Goal: Task Accomplishment & Management: Use online tool/utility

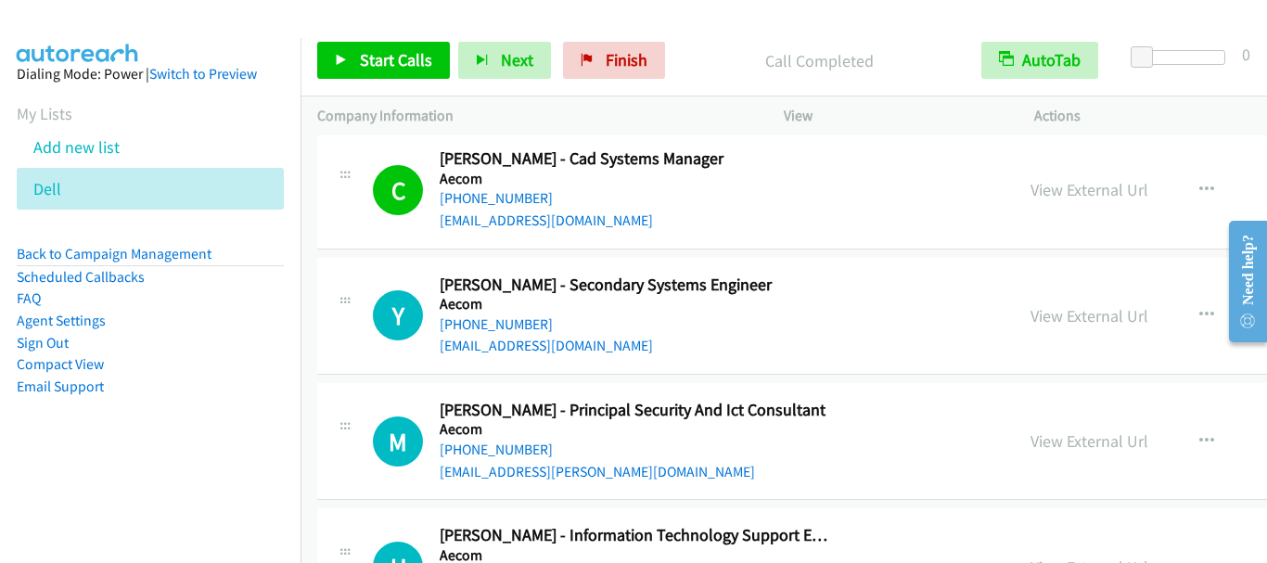
scroll to position [6955, 0]
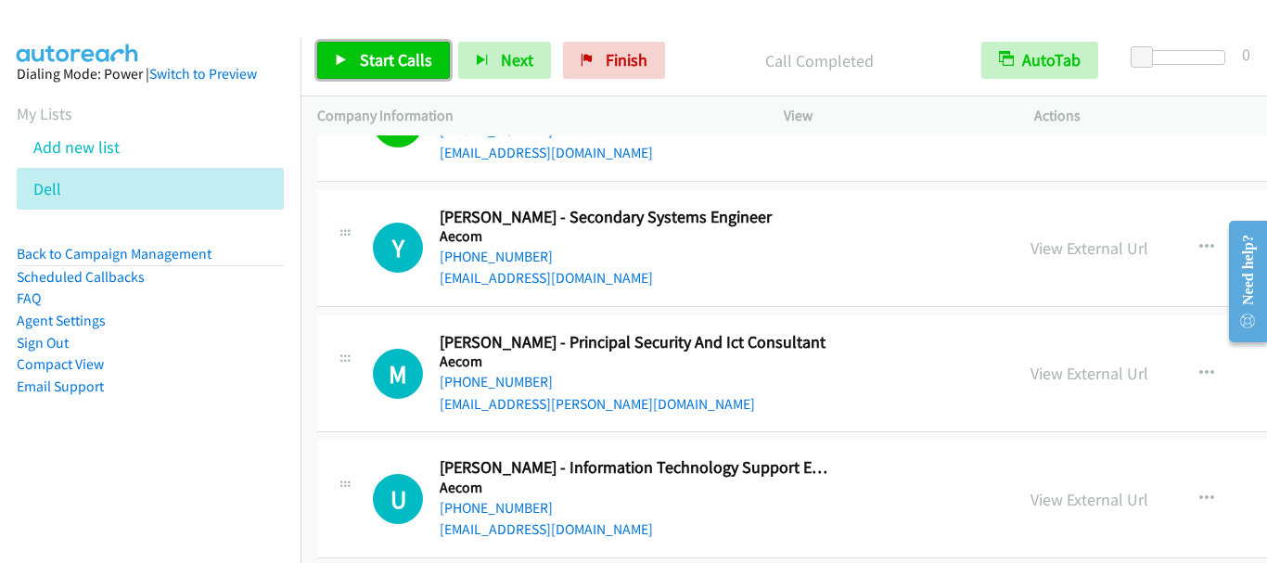
click at [378, 43] on link "Start Calls" at bounding box center [383, 60] width 133 height 37
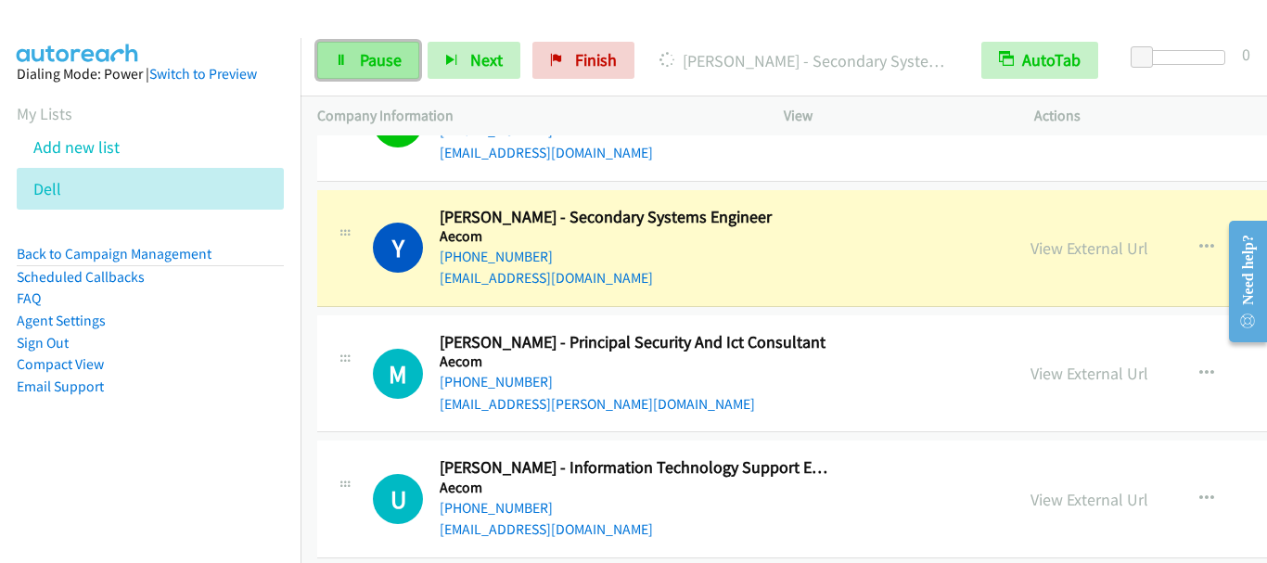
click at [377, 57] on span "Pause" at bounding box center [381, 59] width 42 height 21
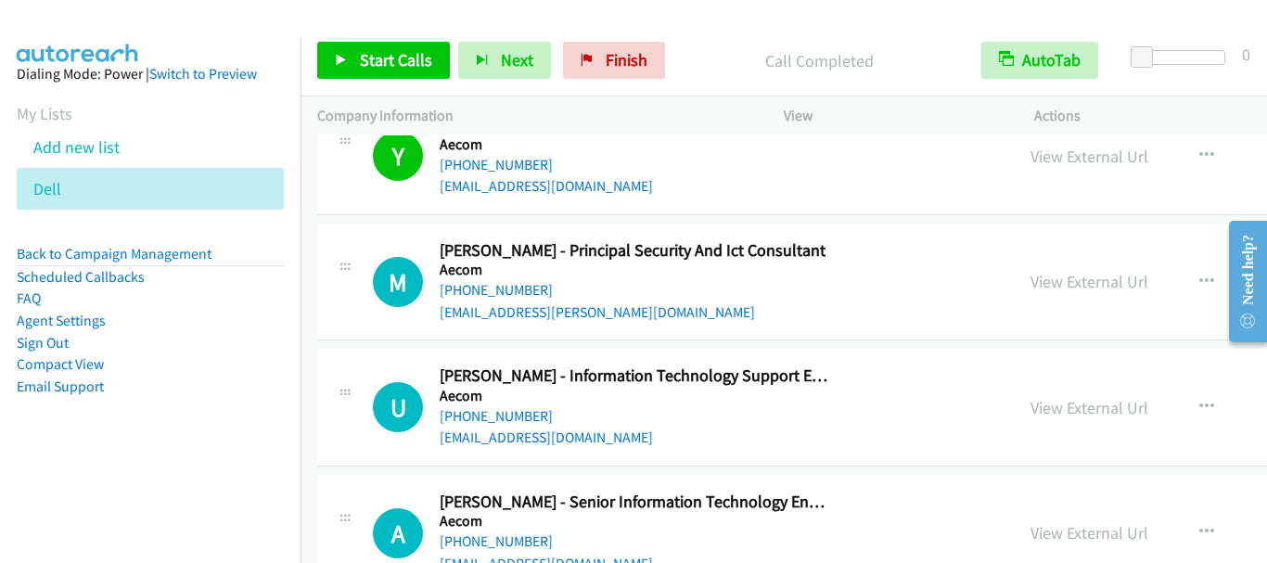
scroll to position [7048, 0]
click at [387, 62] on span "Start Calls" at bounding box center [396, 59] width 72 height 21
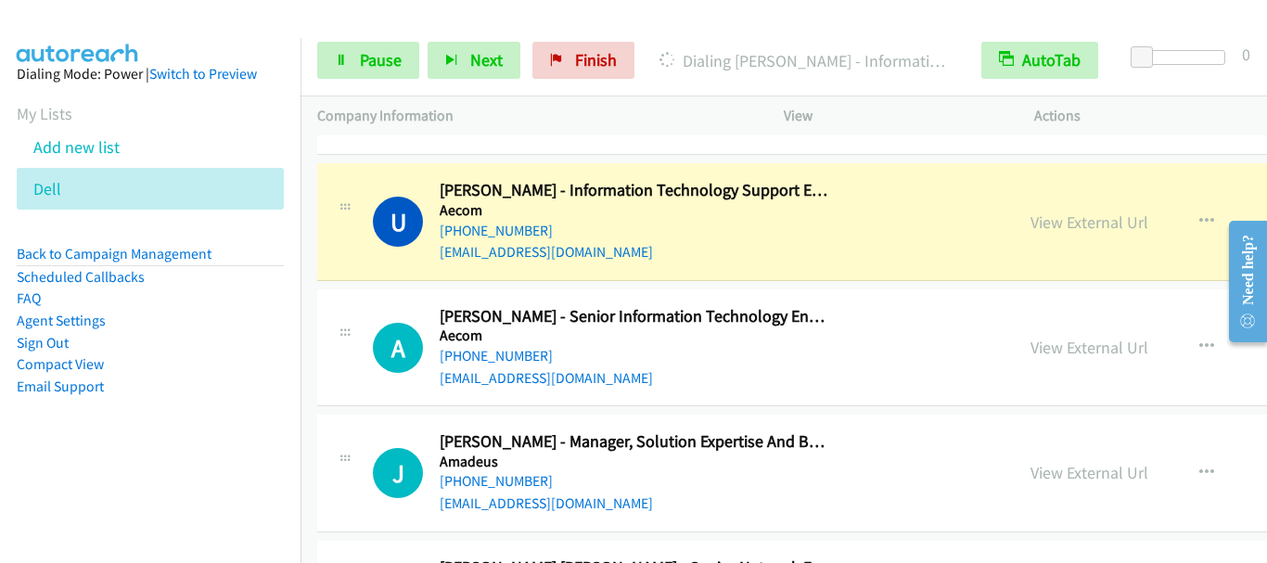
scroll to position [7234, 0]
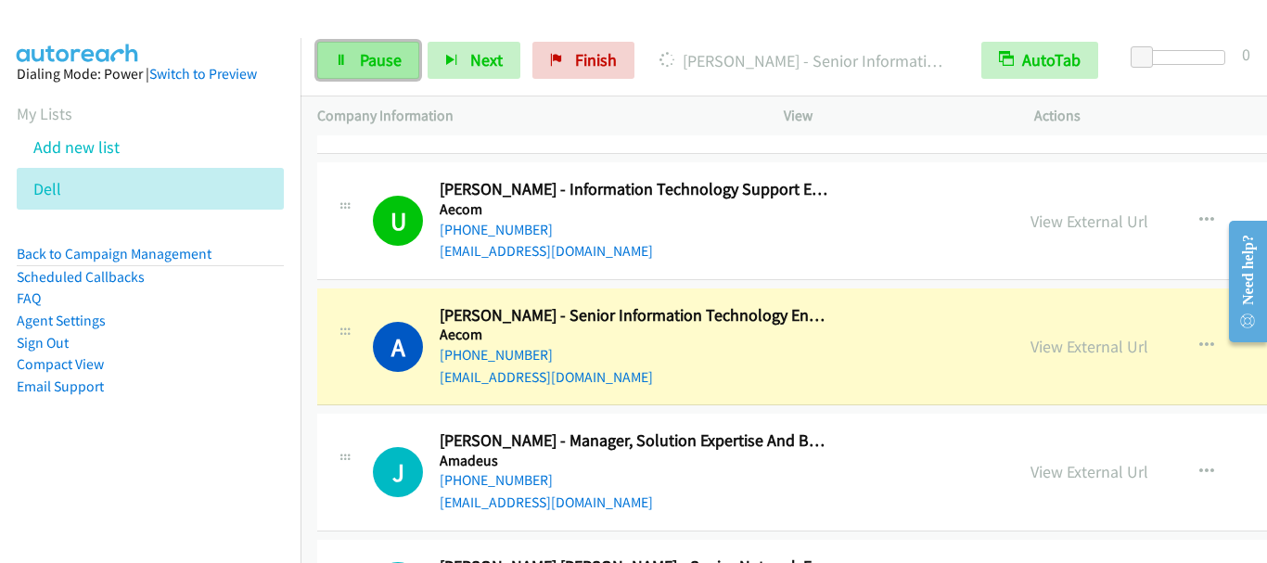
click at [389, 70] on span "Pause" at bounding box center [381, 59] width 42 height 21
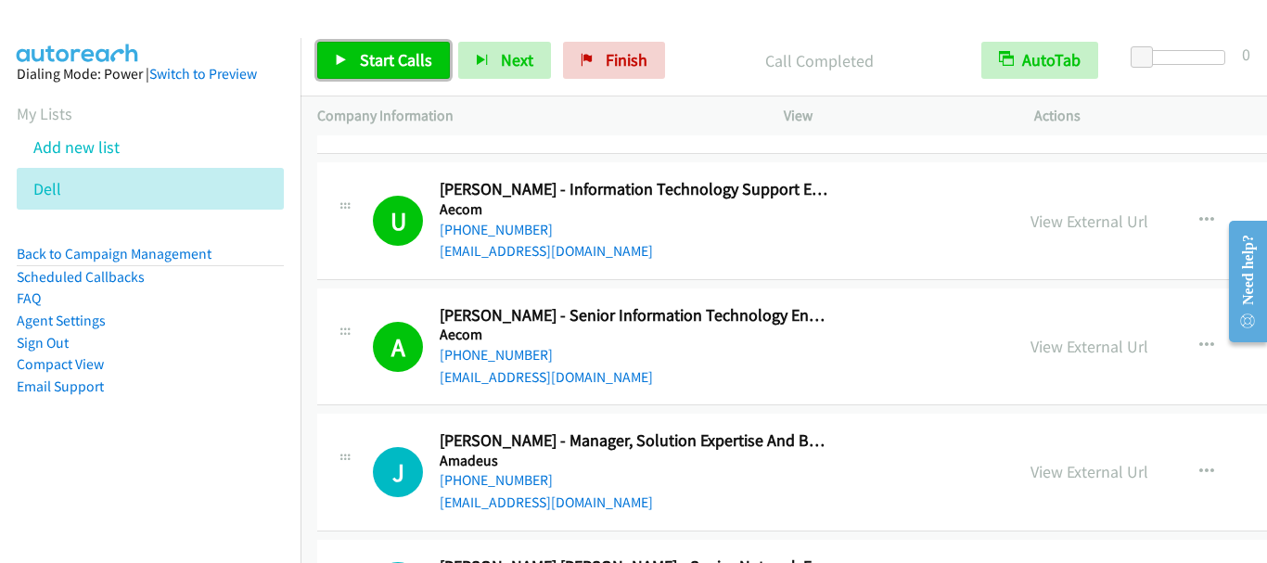
click at [400, 65] on span "Start Calls" at bounding box center [396, 59] width 72 height 21
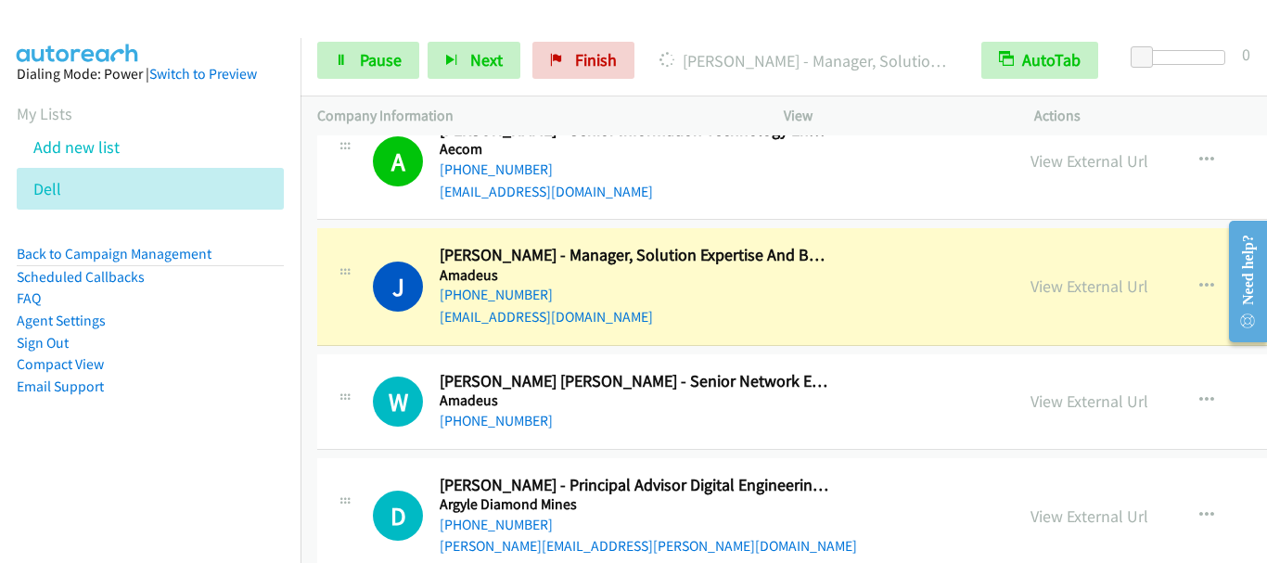
scroll to position [7512, 0]
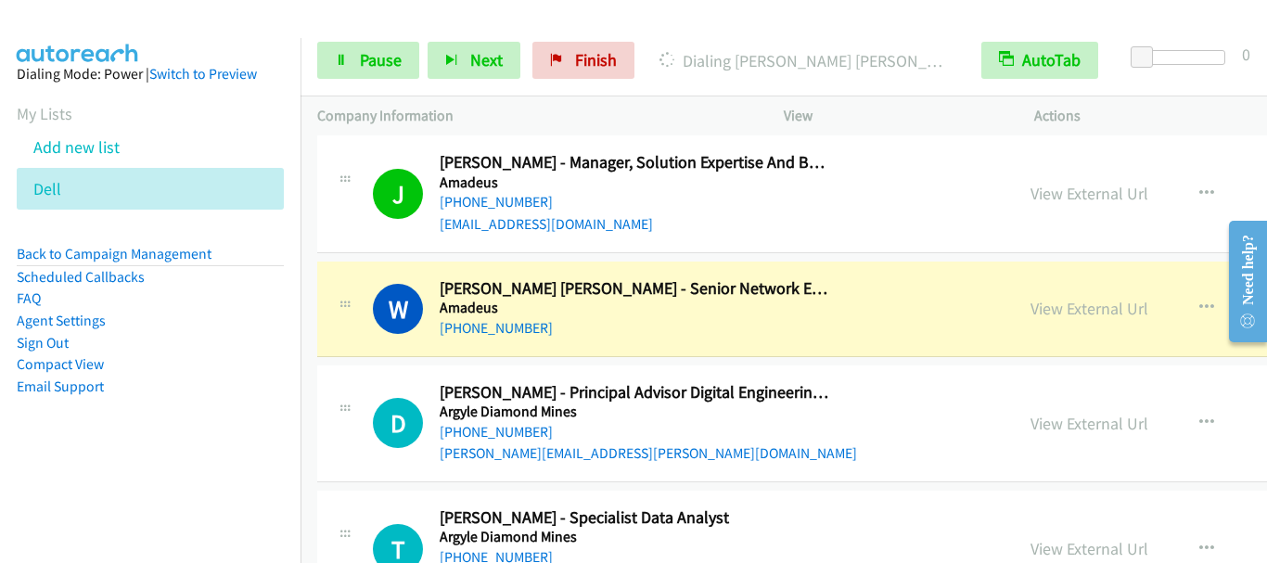
click at [1062, 205] on div "View External Url" at bounding box center [1089, 193] width 118 height 25
click at [1060, 194] on link "View External Url" at bounding box center [1089, 193] width 118 height 21
click at [365, 58] on span "Pause" at bounding box center [381, 59] width 42 height 21
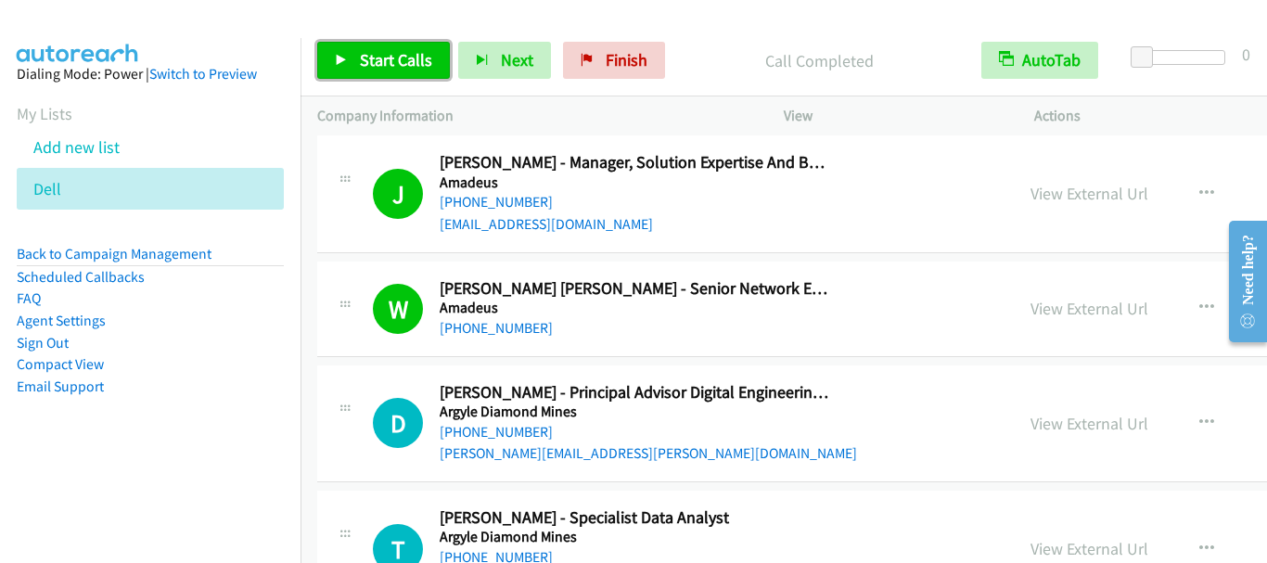
click at [388, 60] on span "Start Calls" at bounding box center [396, 59] width 72 height 21
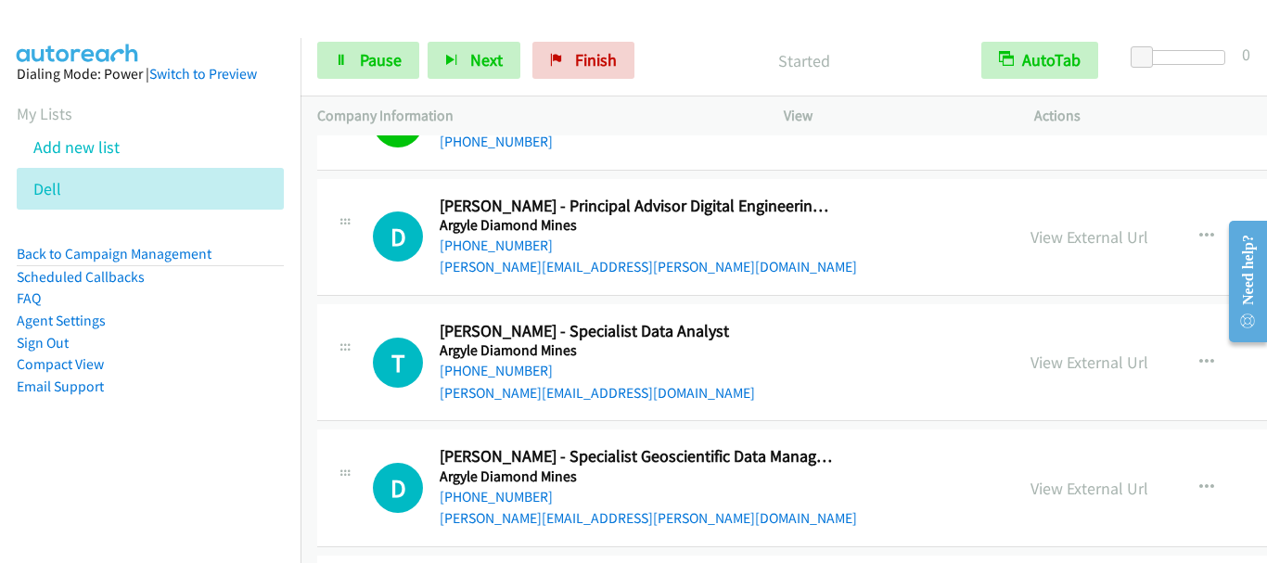
scroll to position [7697, 0]
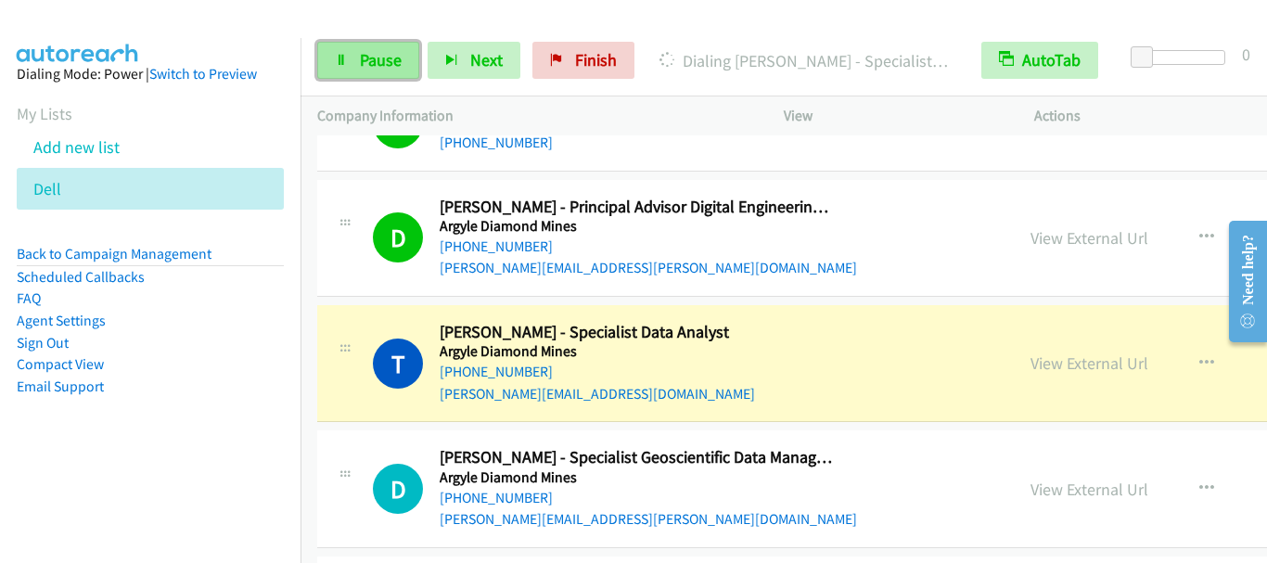
click at [366, 57] on span "Pause" at bounding box center [381, 59] width 42 height 21
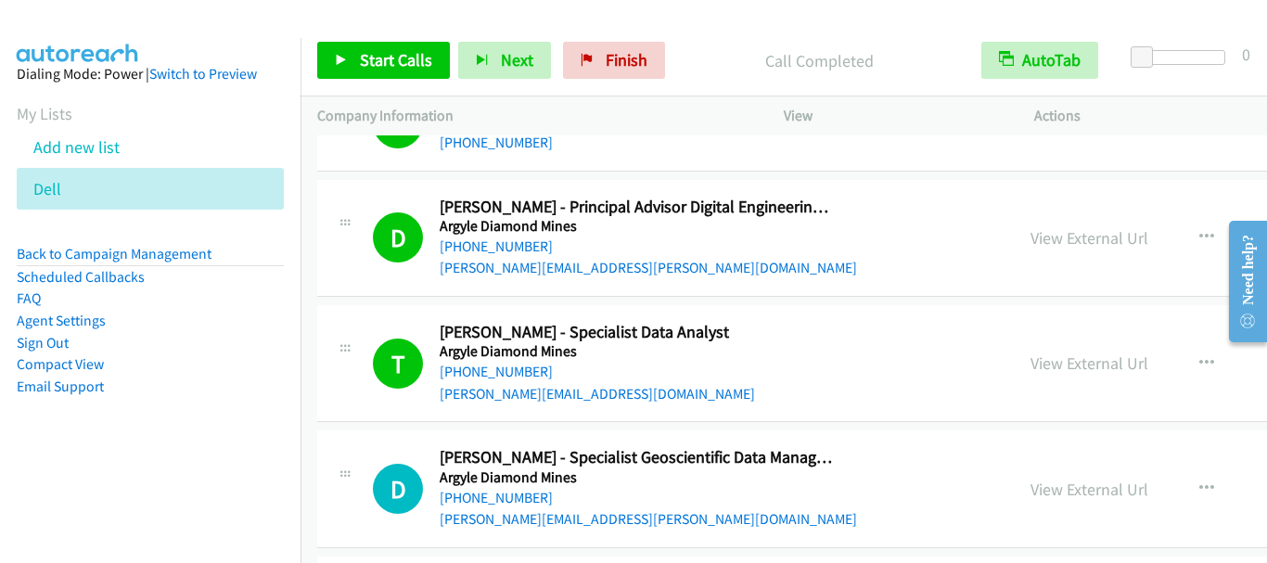
scroll to position [7790, 0]
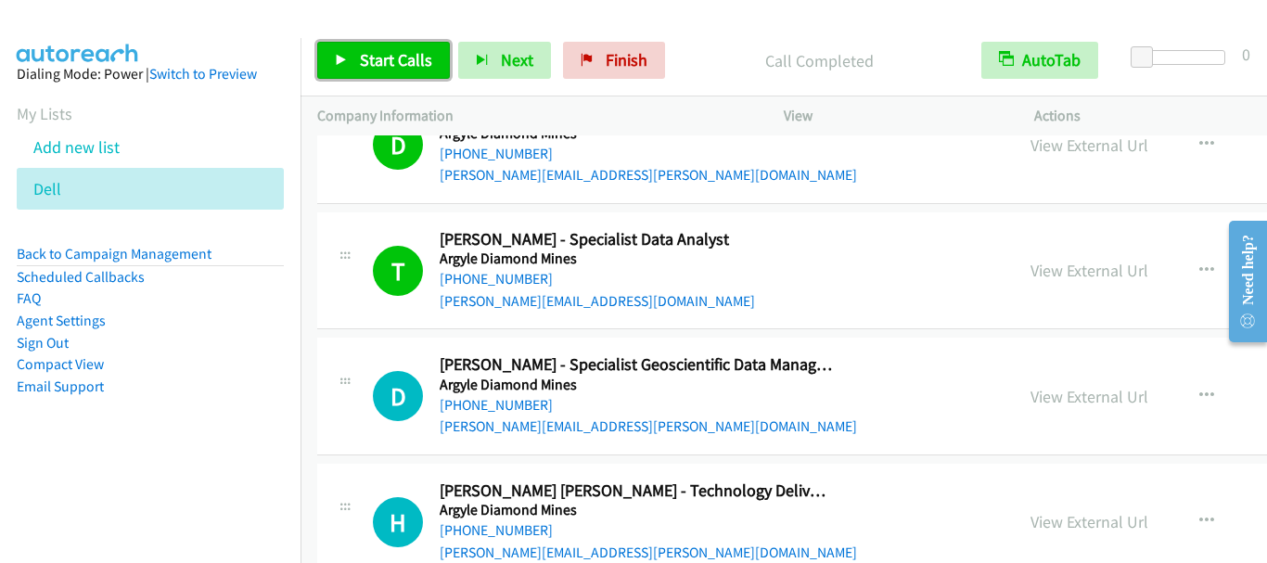
click at [394, 45] on link "Start Calls" at bounding box center [383, 60] width 133 height 37
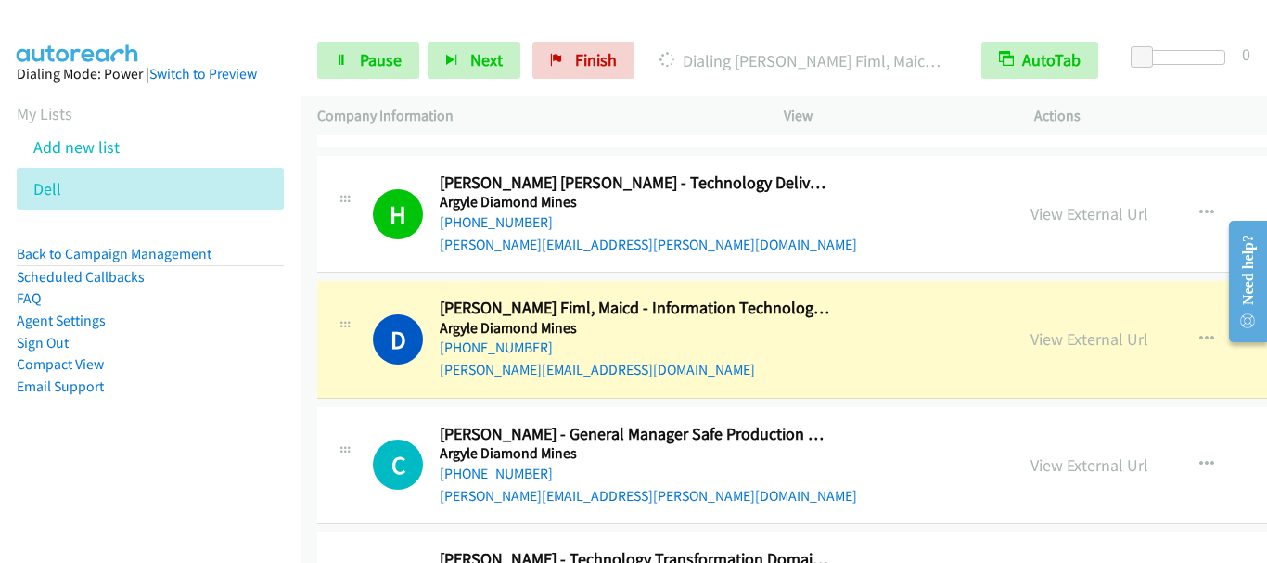
scroll to position [8161, 0]
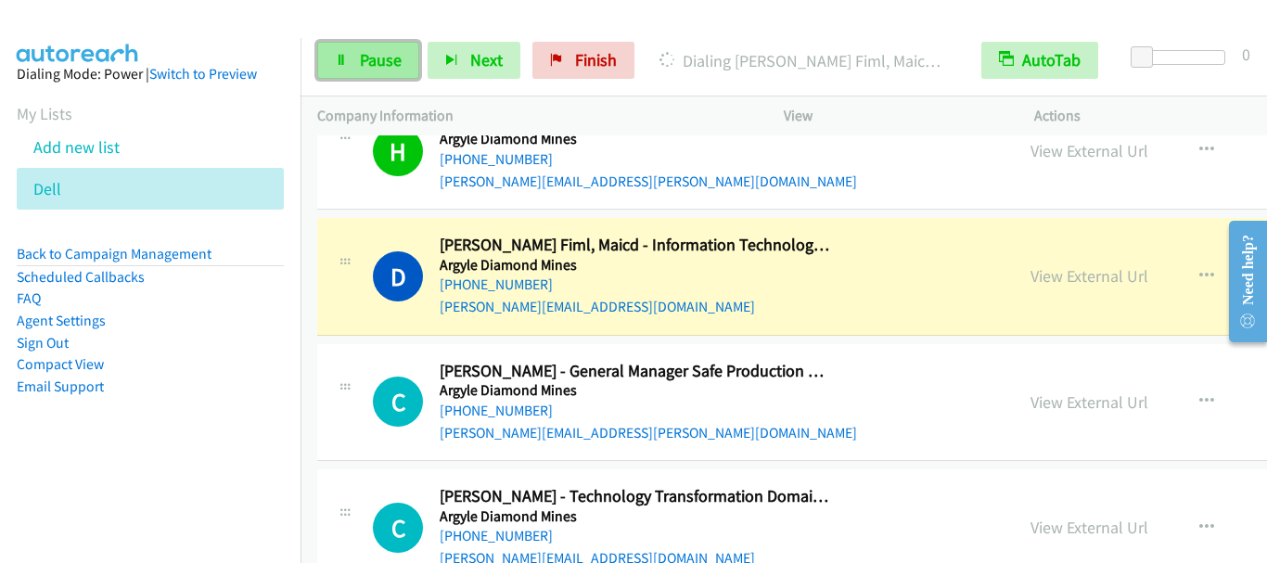
click at [380, 68] on span "Pause" at bounding box center [381, 59] width 42 height 21
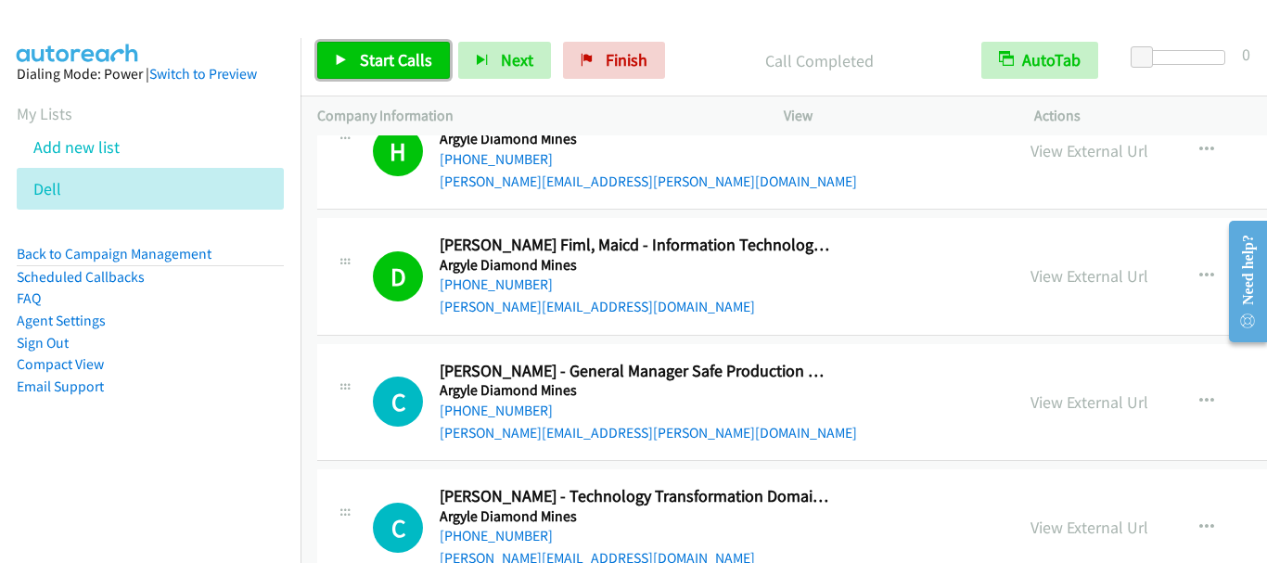
click at [395, 62] on span "Start Calls" at bounding box center [396, 59] width 72 height 21
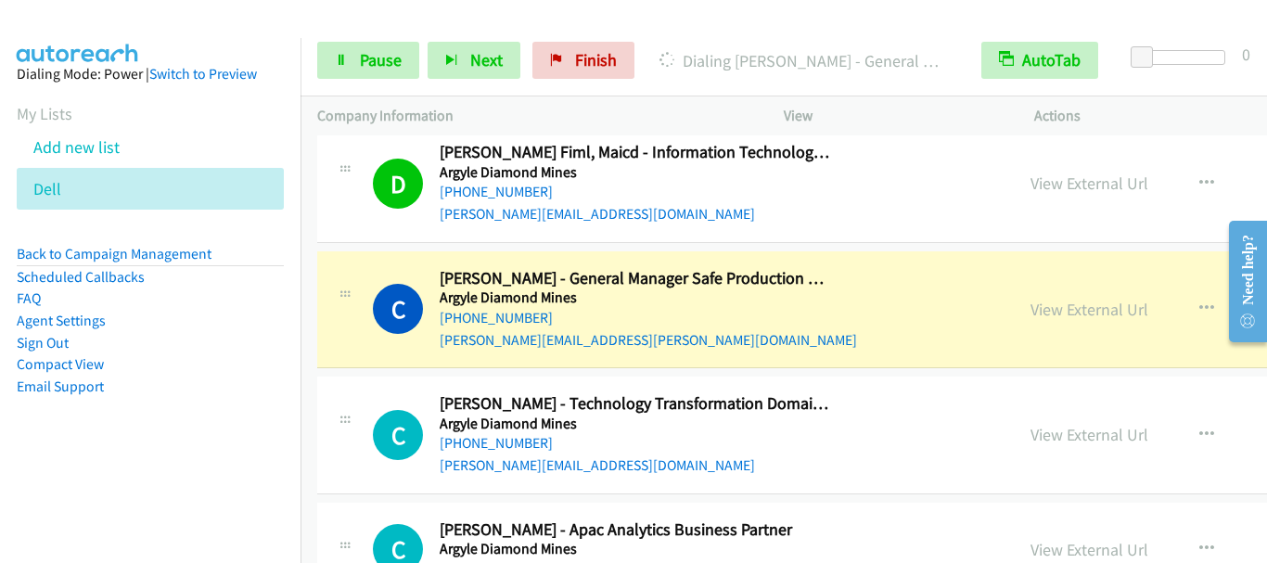
scroll to position [8346, 0]
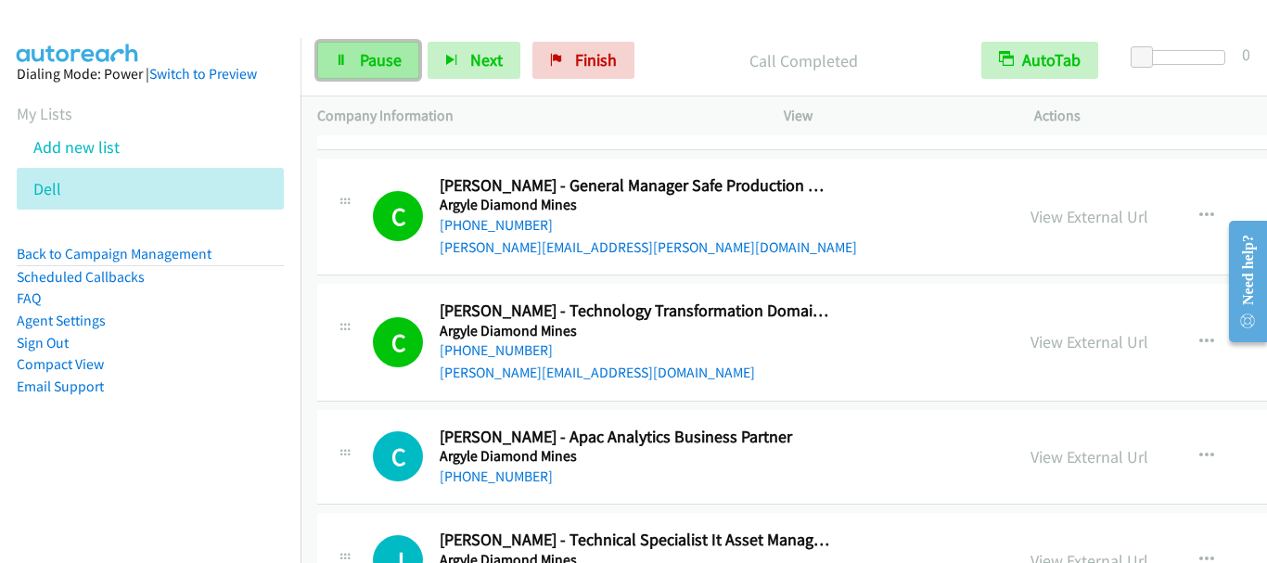
click at [378, 64] on span "Pause" at bounding box center [381, 59] width 42 height 21
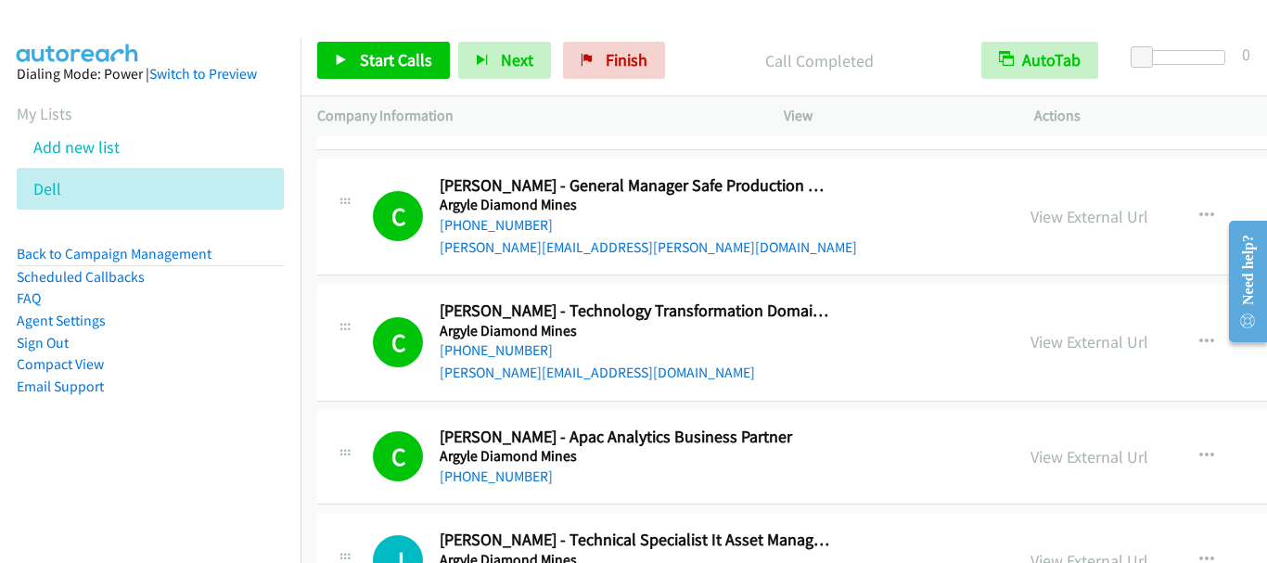
click at [563, 336] on h5 "Argyle Diamond Mines" at bounding box center [636, 331] width 392 height 19
click at [1042, 341] on link "View External Url" at bounding box center [1089, 341] width 118 height 21
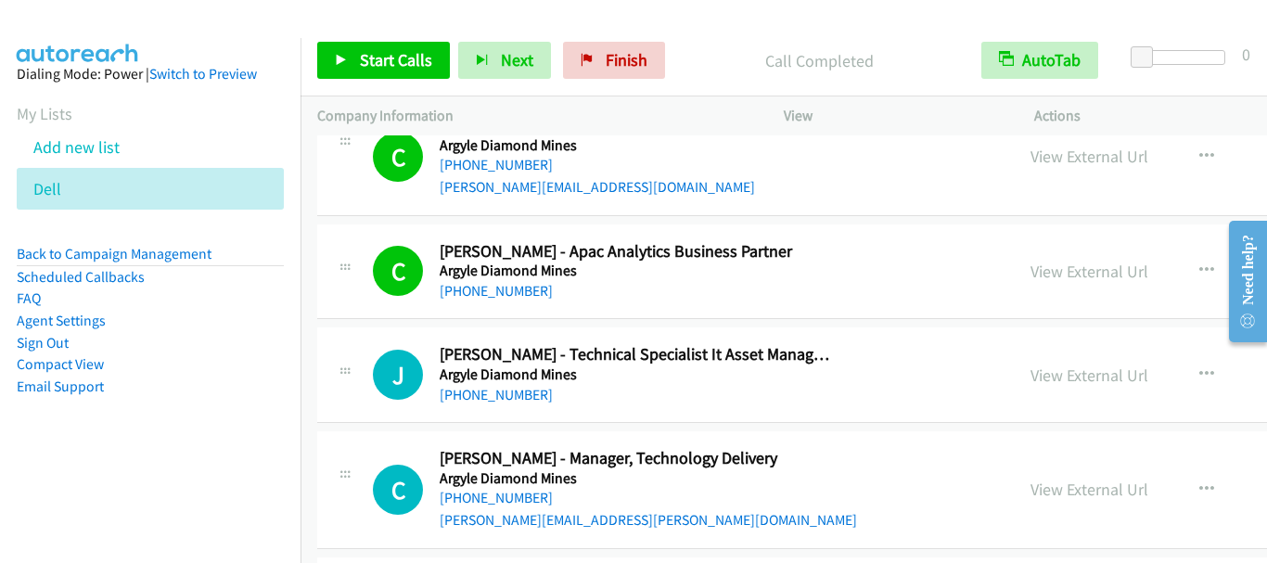
scroll to position [8625, 0]
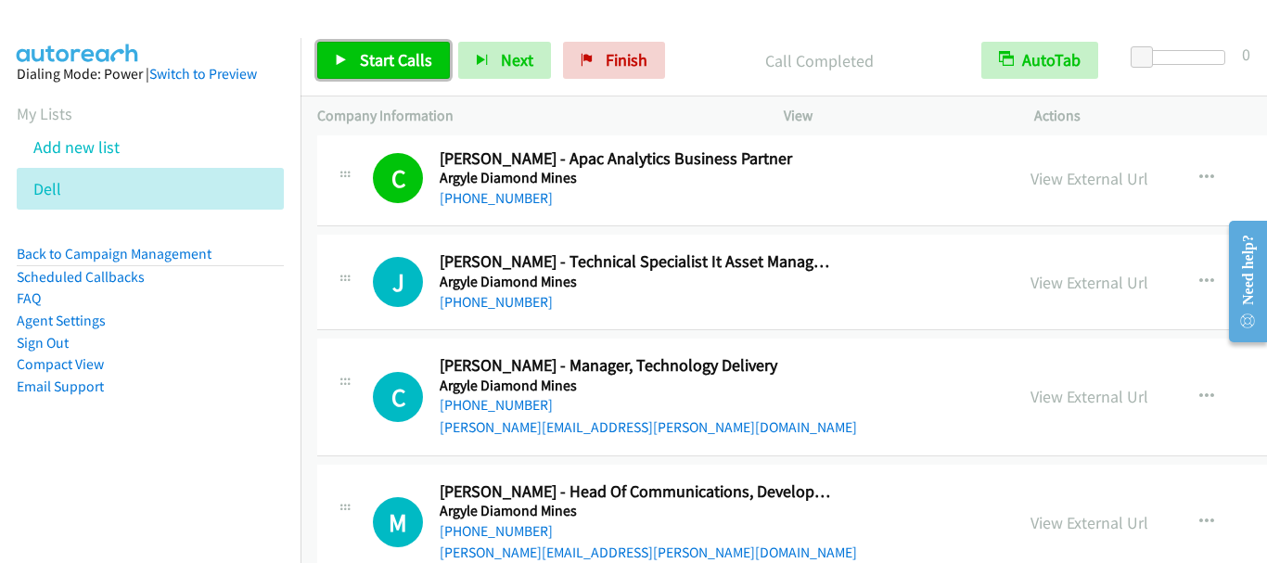
click at [392, 60] on span "Start Calls" at bounding box center [396, 59] width 72 height 21
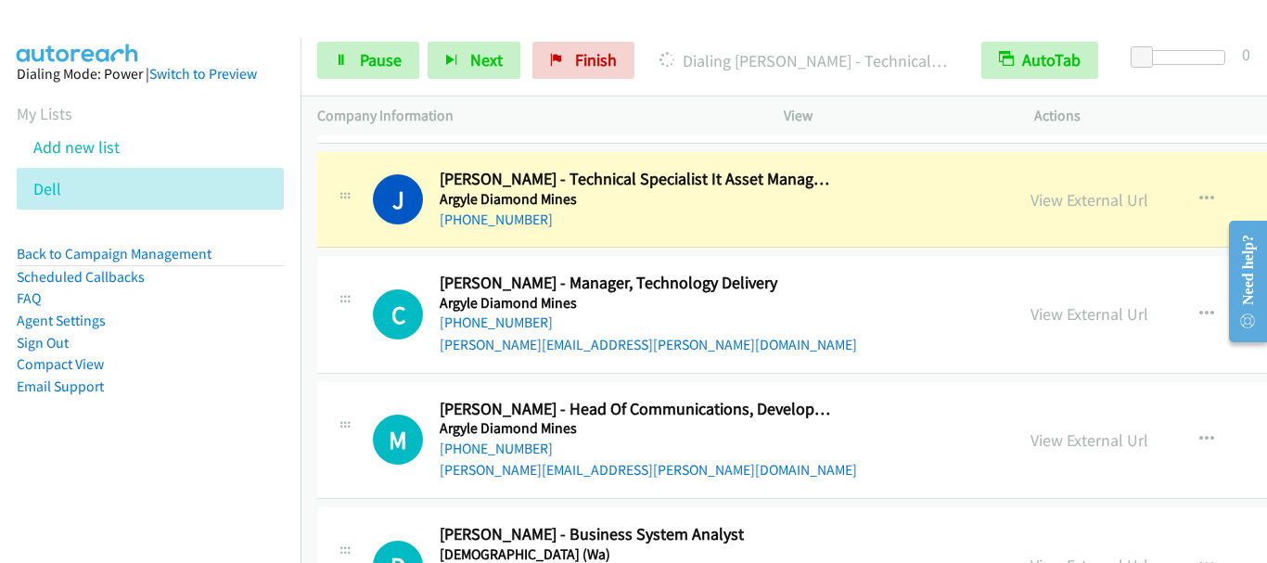
scroll to position [8717, 0]
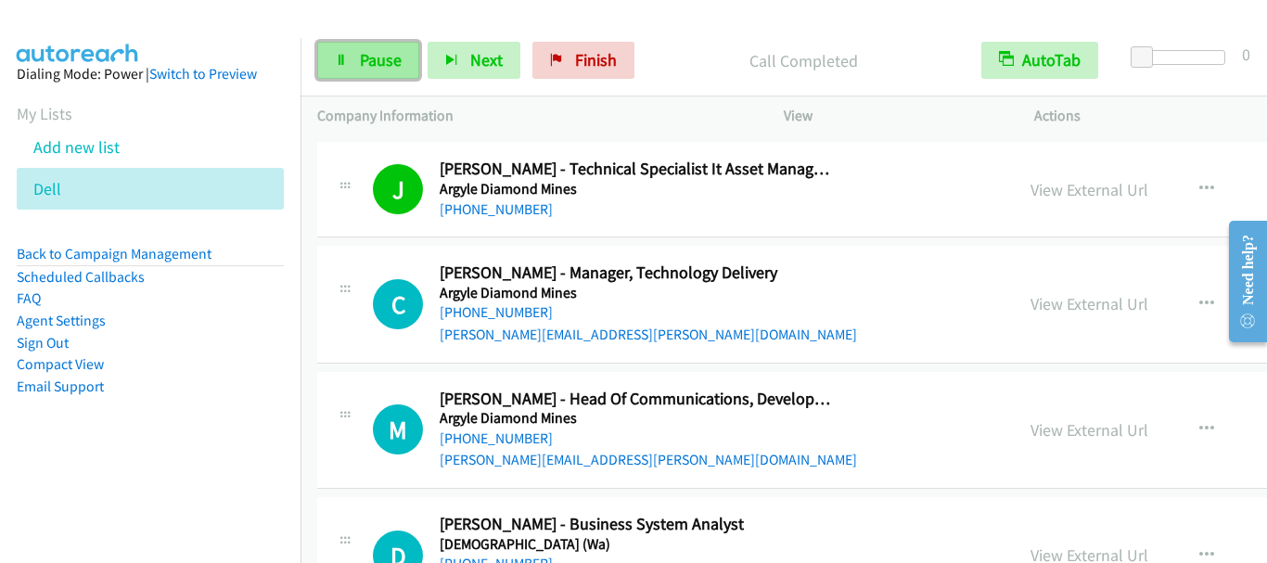
click at [390, 53] on span "Pause" at bounding box center [381, 59] width 42 height 21
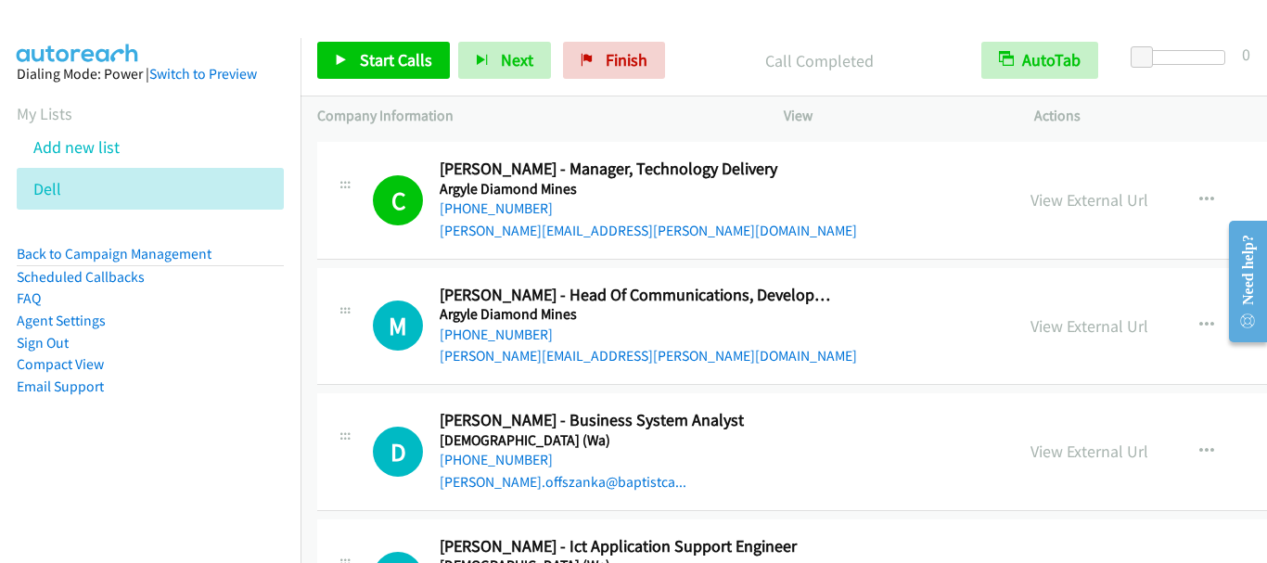
scroll to position [8903, 0]
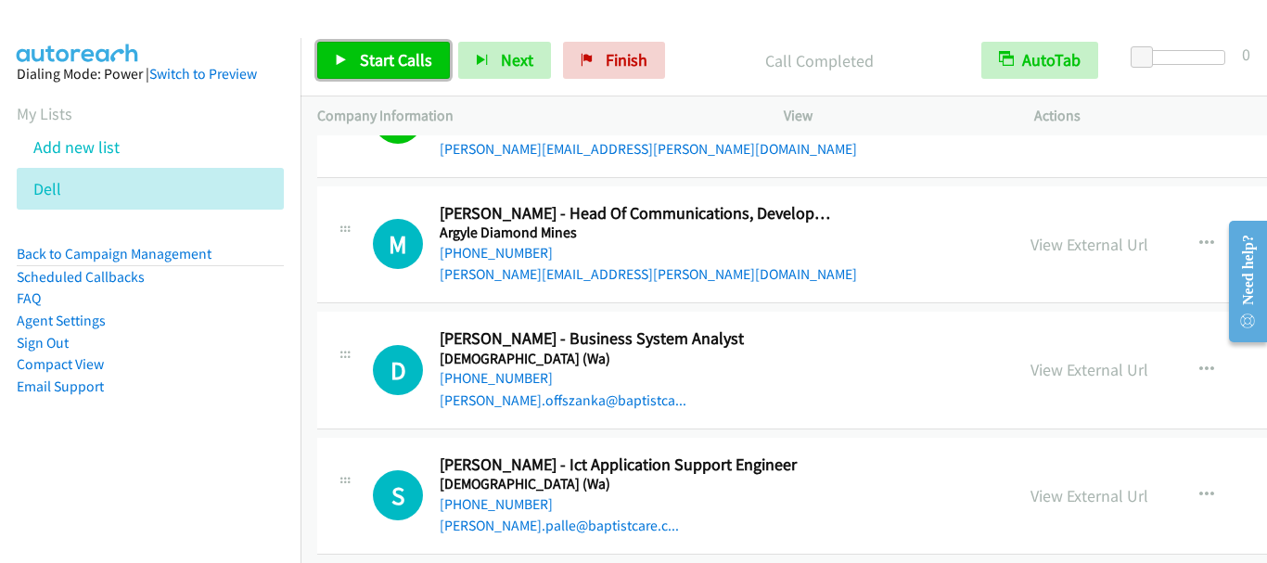
click at [402, 57] on span "Start Calls" at bounding box center [396, 59] width 72 height 21
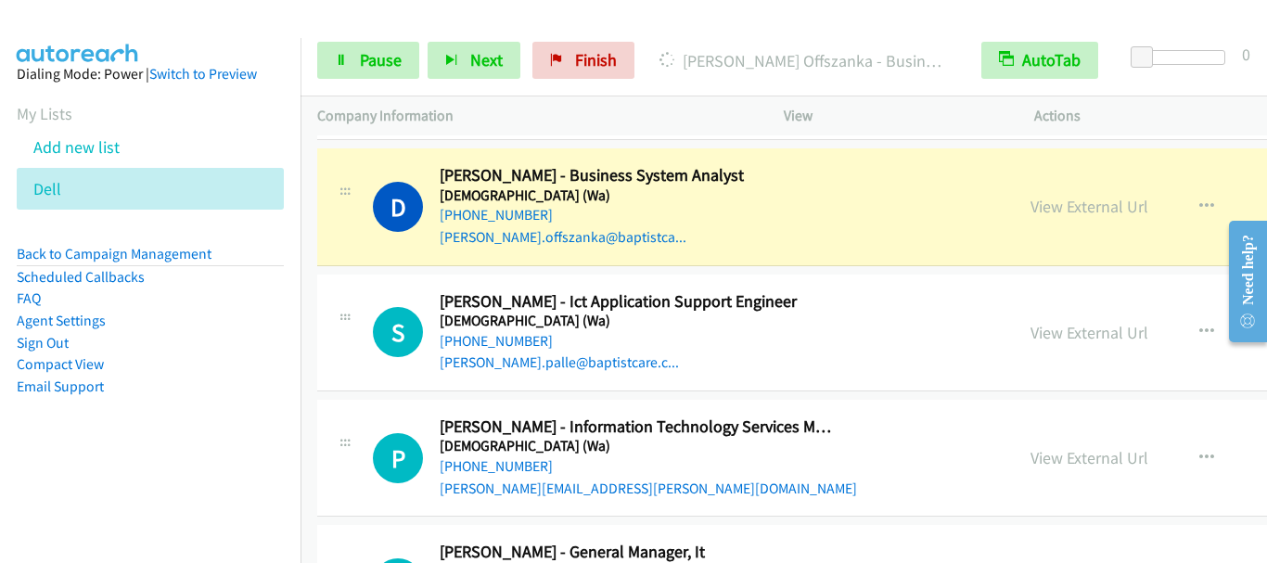
scroll to position [9088, 0]
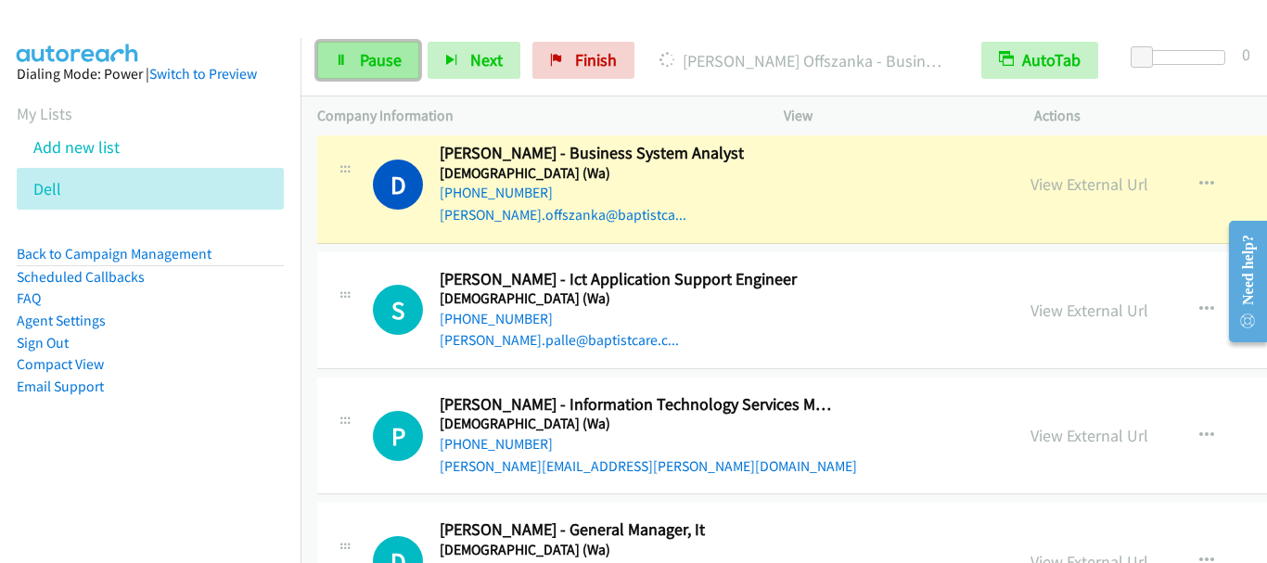
click at [364, 65] on span "Pause" at bounding box center [381, 59] width 42 height 21
